Goal: Find specific page/section: Find specific page/section

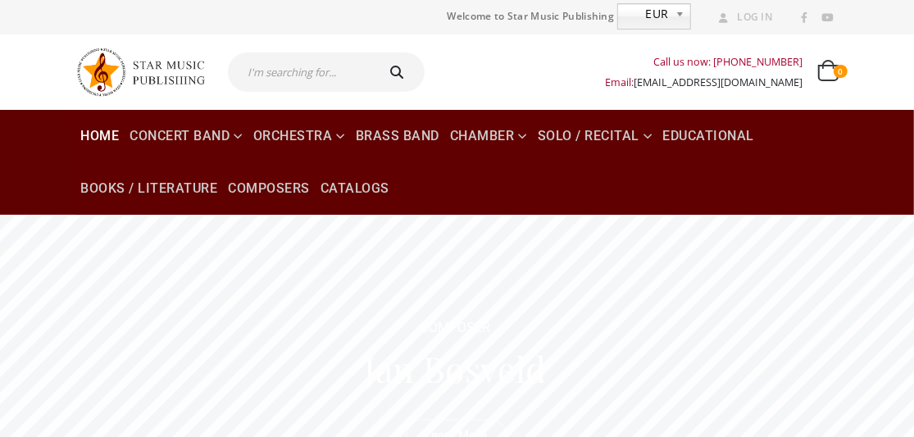
click at [447, 66] on div "Call us now: +49-156-7875-3775 Email: info@starmusicpublishing.com 0 0 items 0 …" at bounding box center [637, 72] width 401 height 66
click at [431, 64] on div at bounding box center [326, 72] width 222 height 56
click at [314, 64] on input "text" at bounding box center [300, 71] width 145 height 39
click at [287, 69] on input "text" at bounding box center [300, 71] width 145 height 39
type input "[PERSON_NAME]"
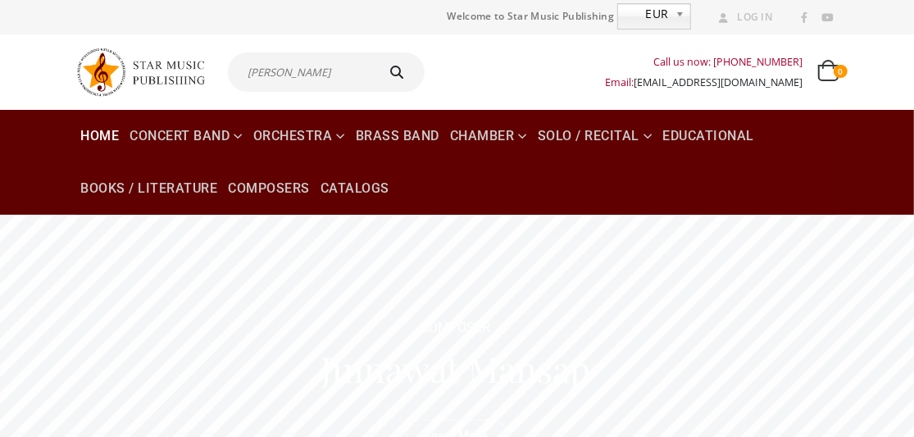
type input "[PERSON_NAME]"
click at [398, 66] on icon "submit" at bounding box center [397, 72] width 24 height 13
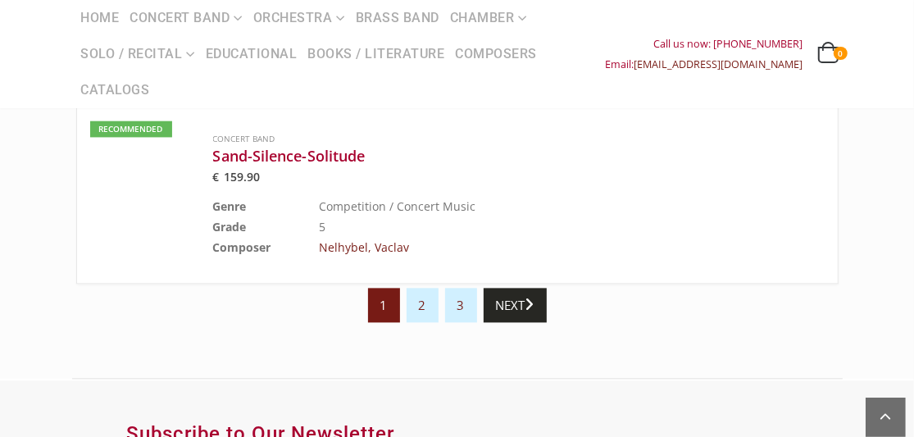
scroll to position [1884, 0]
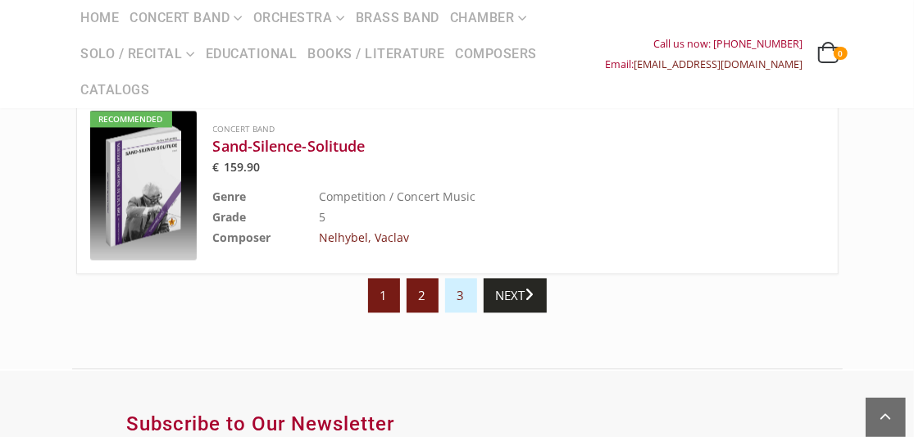
click at [418, 287] on link "2" at bounding box center [422, 295] width 32 height 34
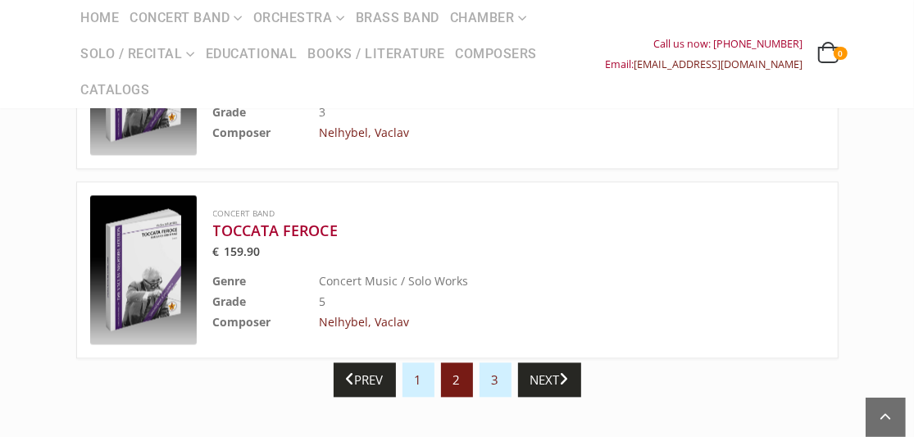
scroll to position [1803, 0]
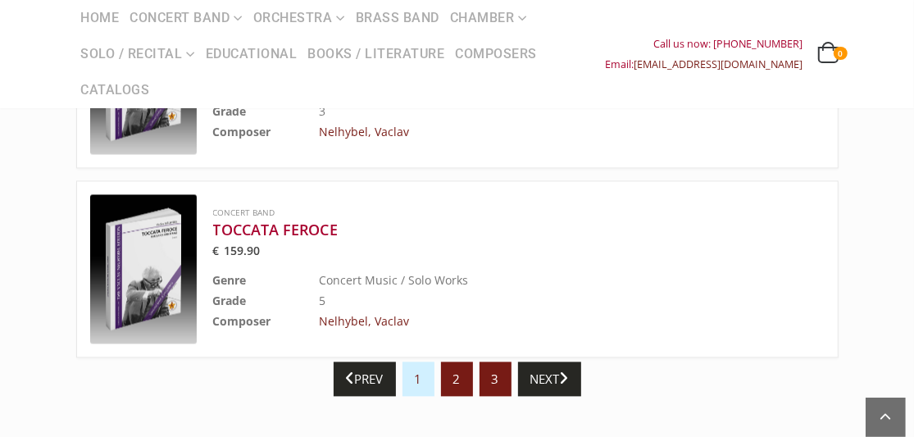
click at [496, 365] on link "3" at bounding box center [495, 378] width 32 height 34
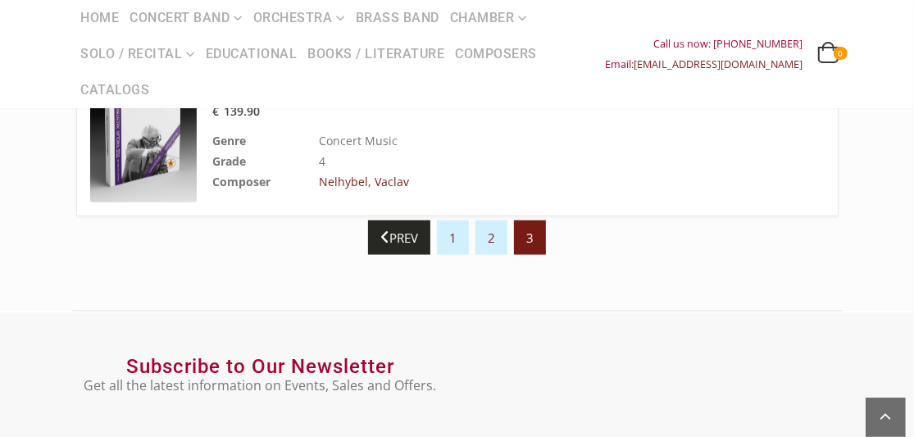
scroll to position [1393, 0]
